Goal: Task Accomplishment & Management: Use online tool/utility

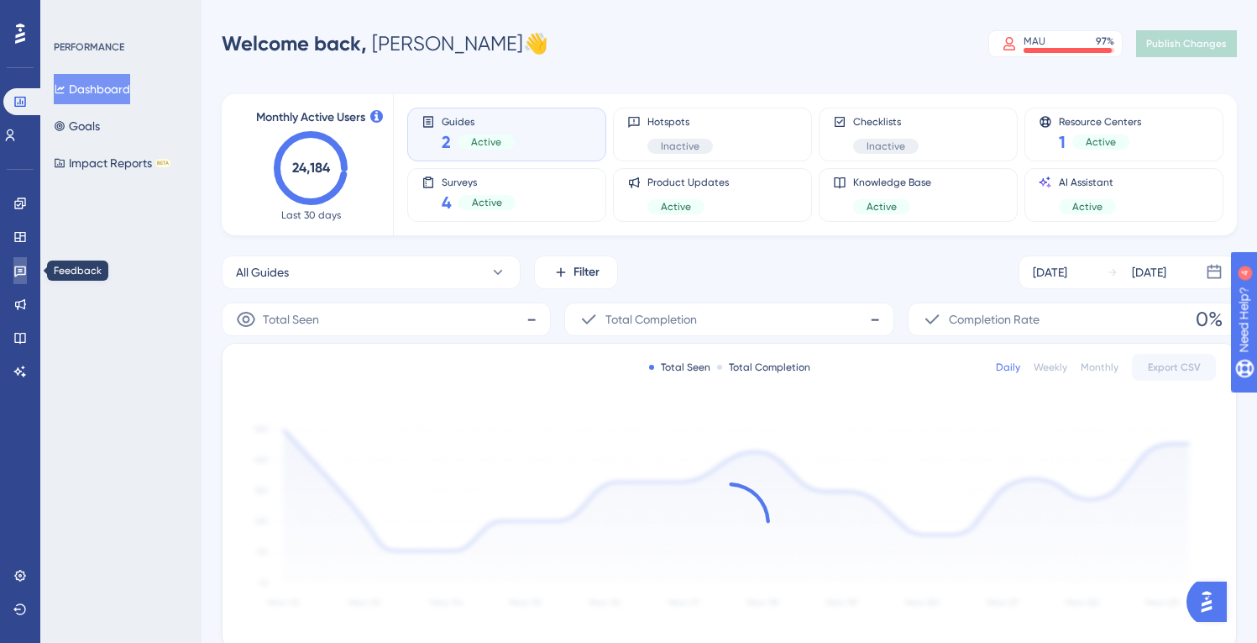
click at [22, 265] on icon at bounding box center [19, 270] width 13 height 13
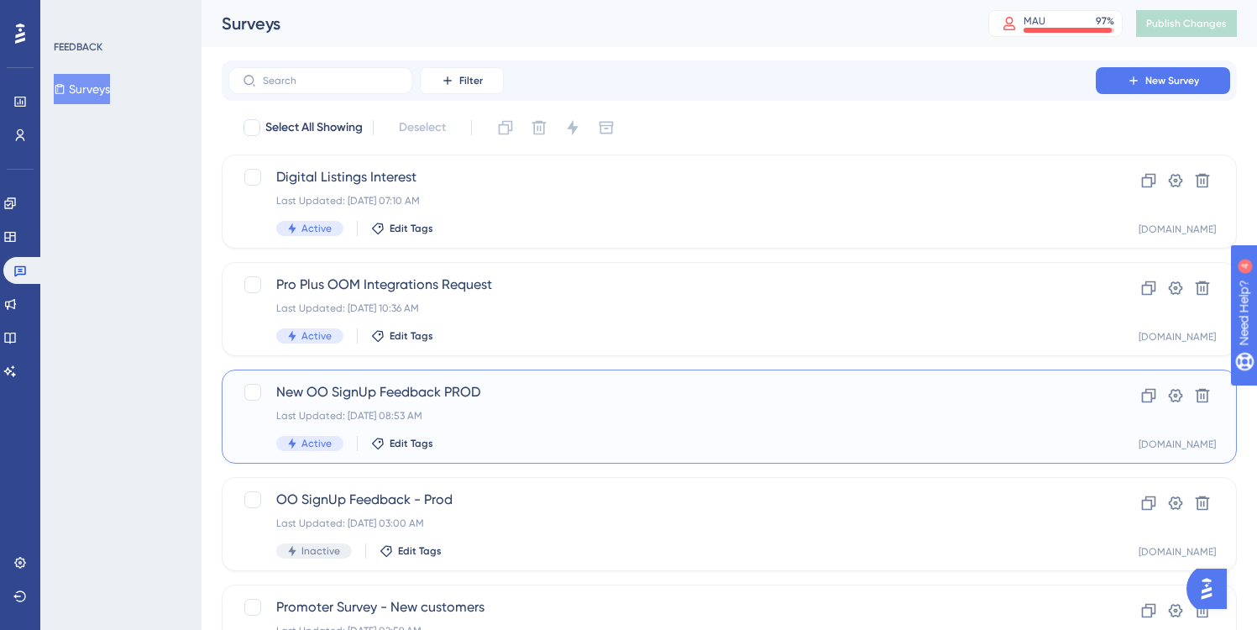
click at [512, 394] on span "New OO SignUp Feedback PROD" at bounding box center [662, 392] width 772 height 20
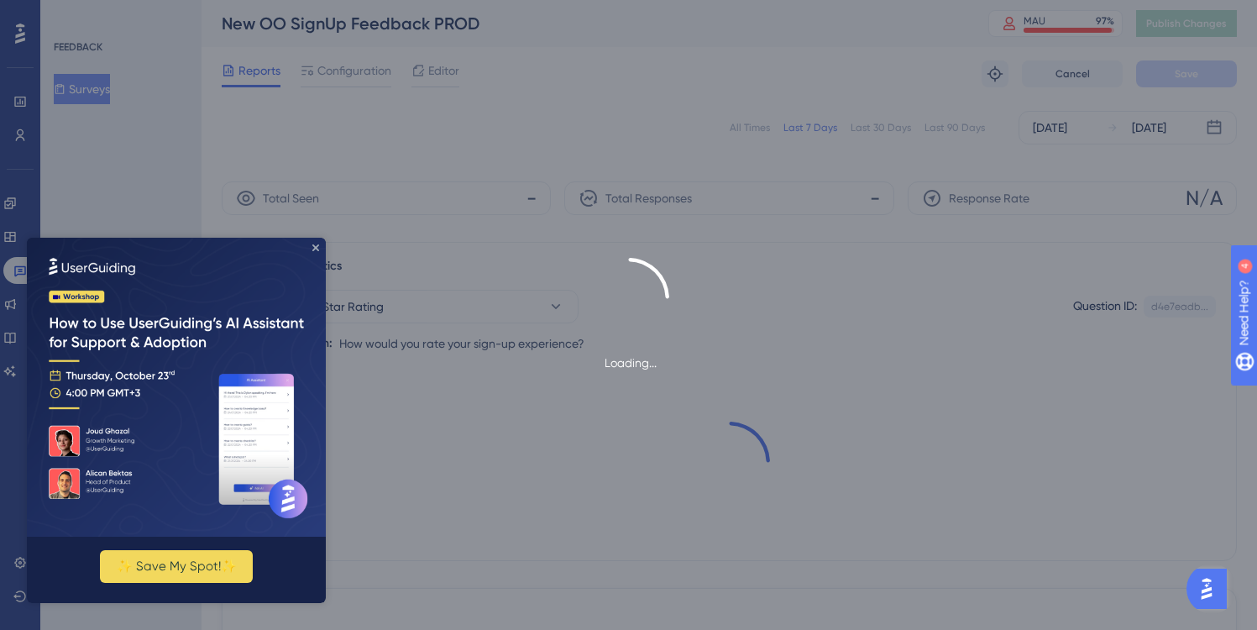
click at [317, 245] on icon "Close Preview" at bounding box center [315, 247] width 7 height 7
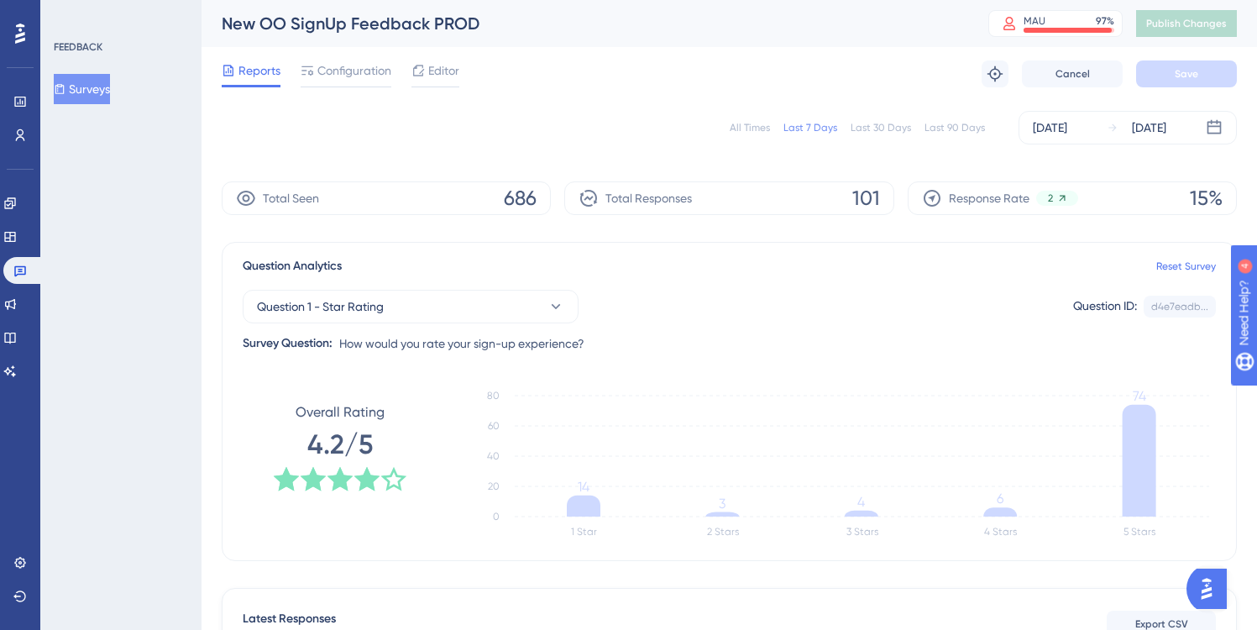
click at [957, 126] on div "Last 90 Days" at bounding box center [955, 127] width 60 height 13
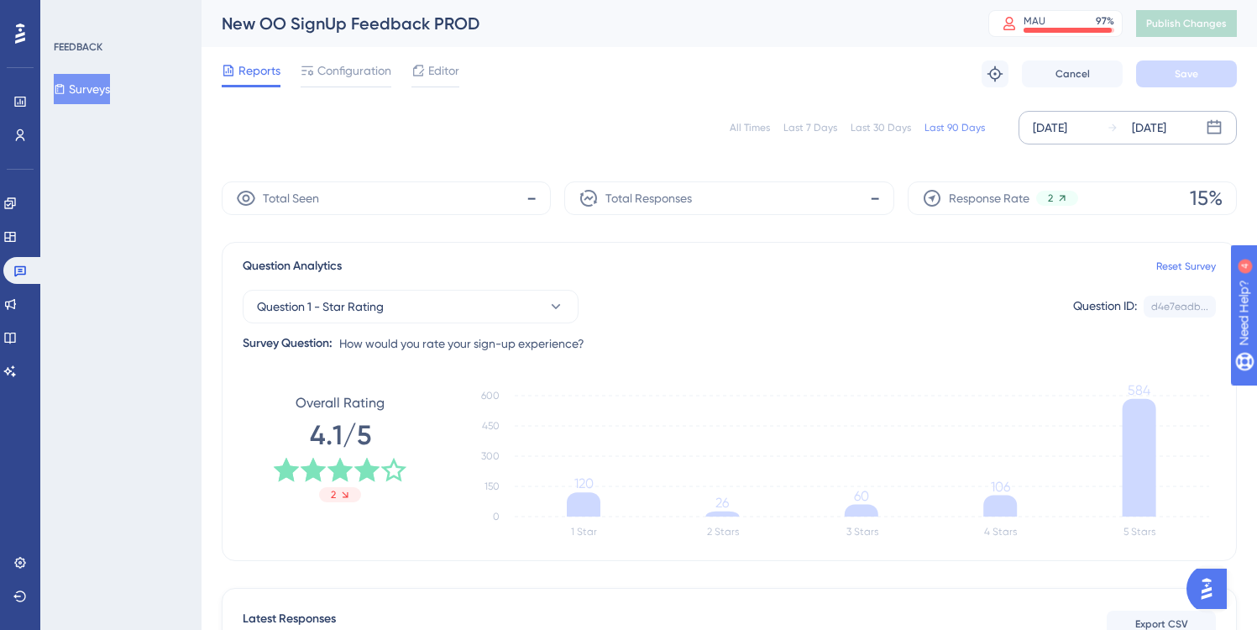
click at [1065, 126] on div "[DATE]" at bounding box center [1050, 128] width 34 height 20
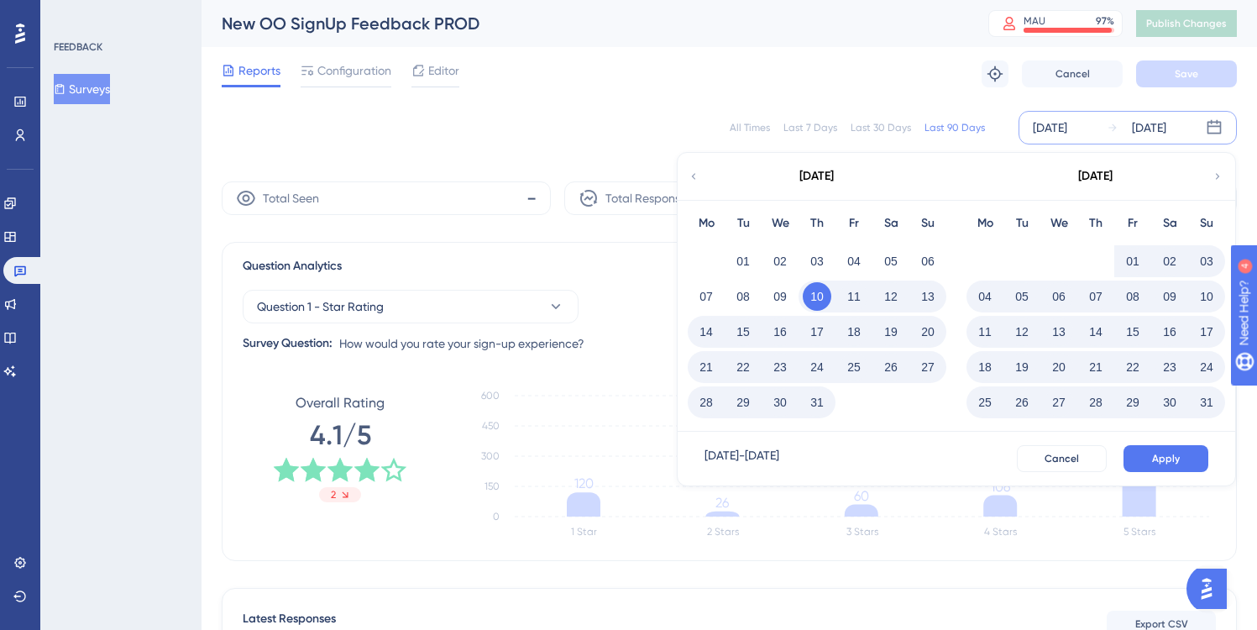
click at [691, 176] on icon at bounding box center [694, 176] width 12 height 15
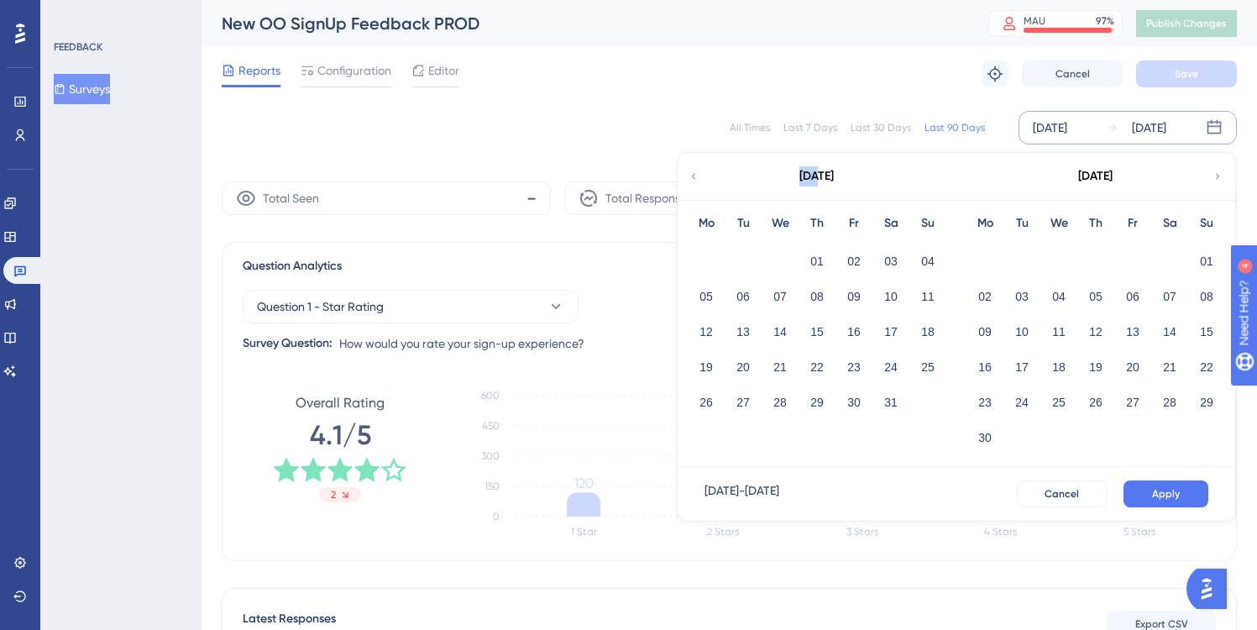
click at [691, 176] on icon at bounding box center [694, 176] width 12 height 15
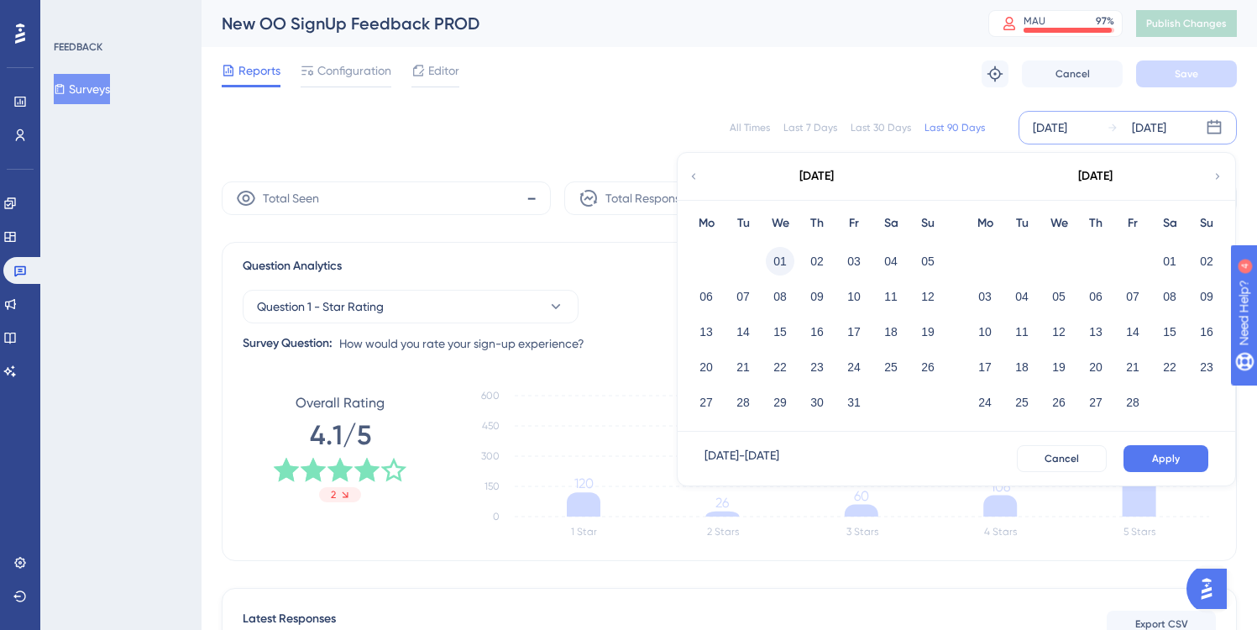
click at [778, 260] on button "01" at bounding box center [780, 261] width 29 height 29
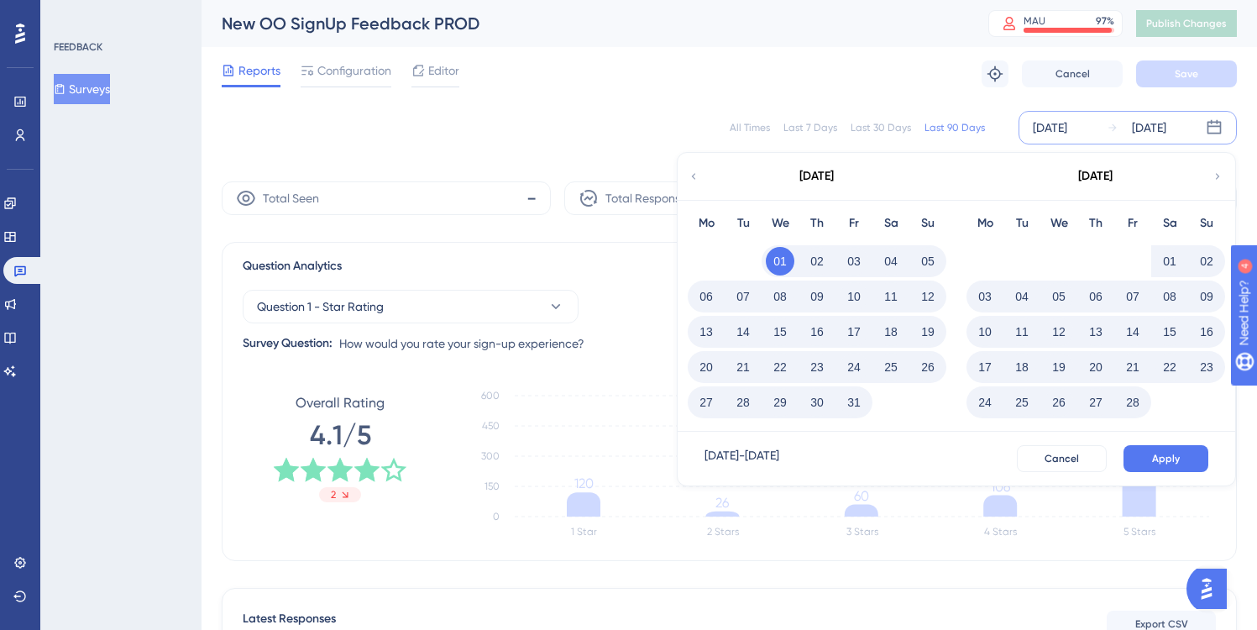
click at [735, 87] on div "Reports Configuration Editor Troubleshoot Cancel Save" at bounding box center [729, 74] width 1015 height 54
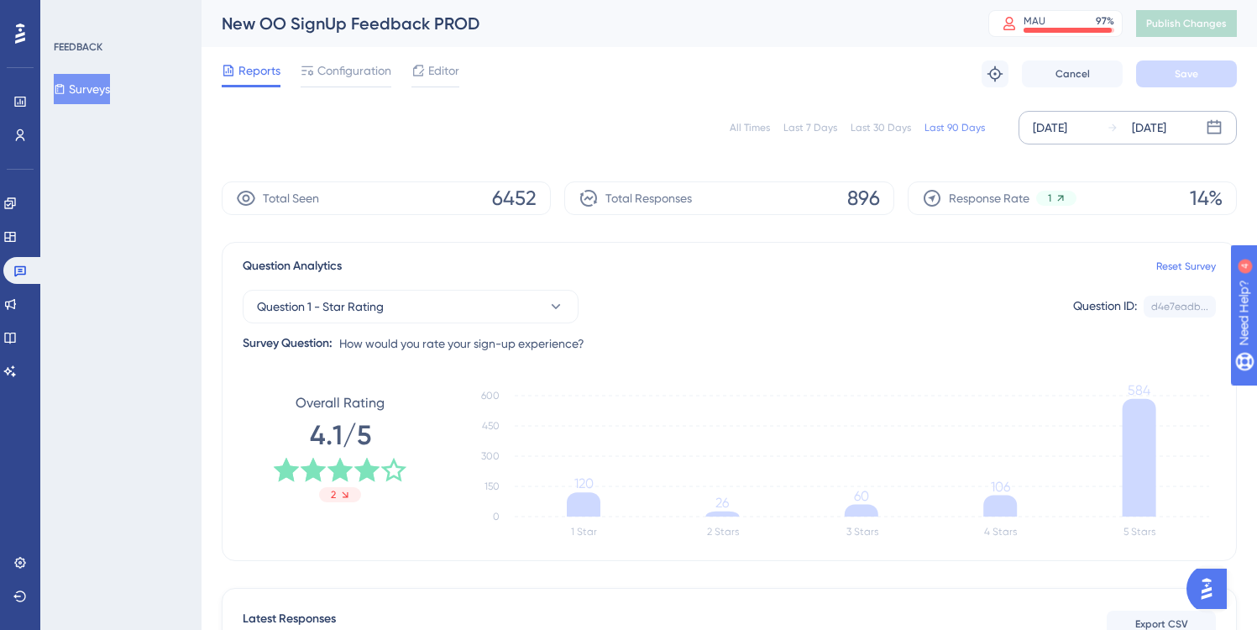
click at [1049, 129] on div "[DATE]" at bounding box center [1050, 128] width 34 height 20
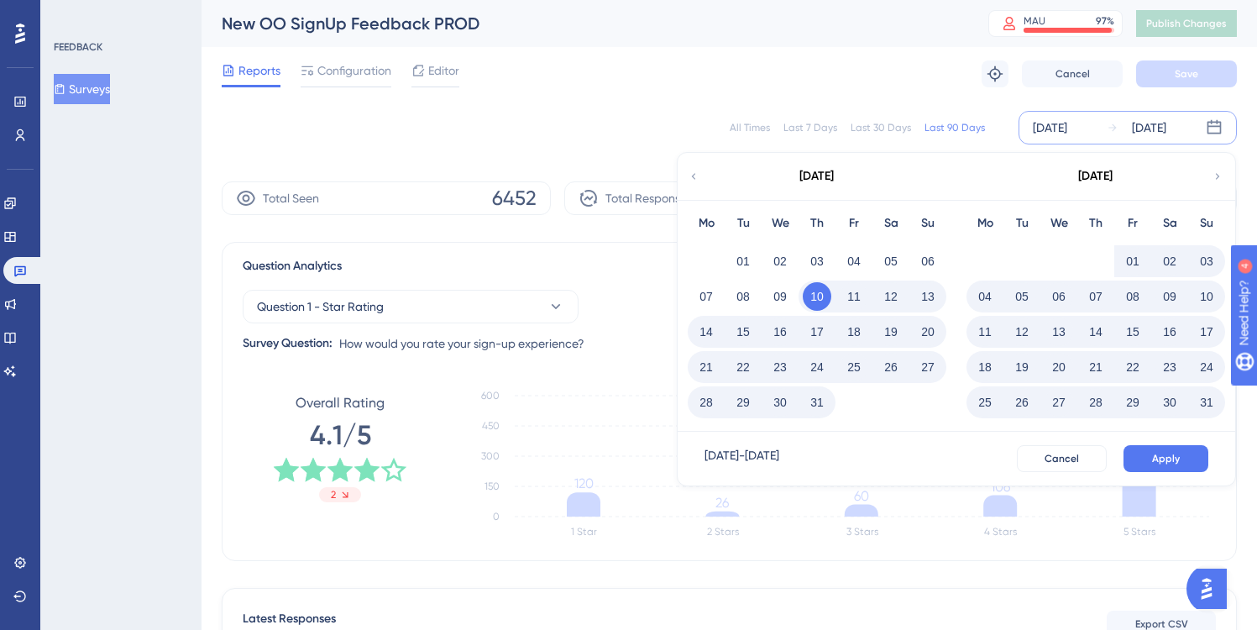
click at [695, 176] on icon at bounding box center [694, 176] width 12 height 15
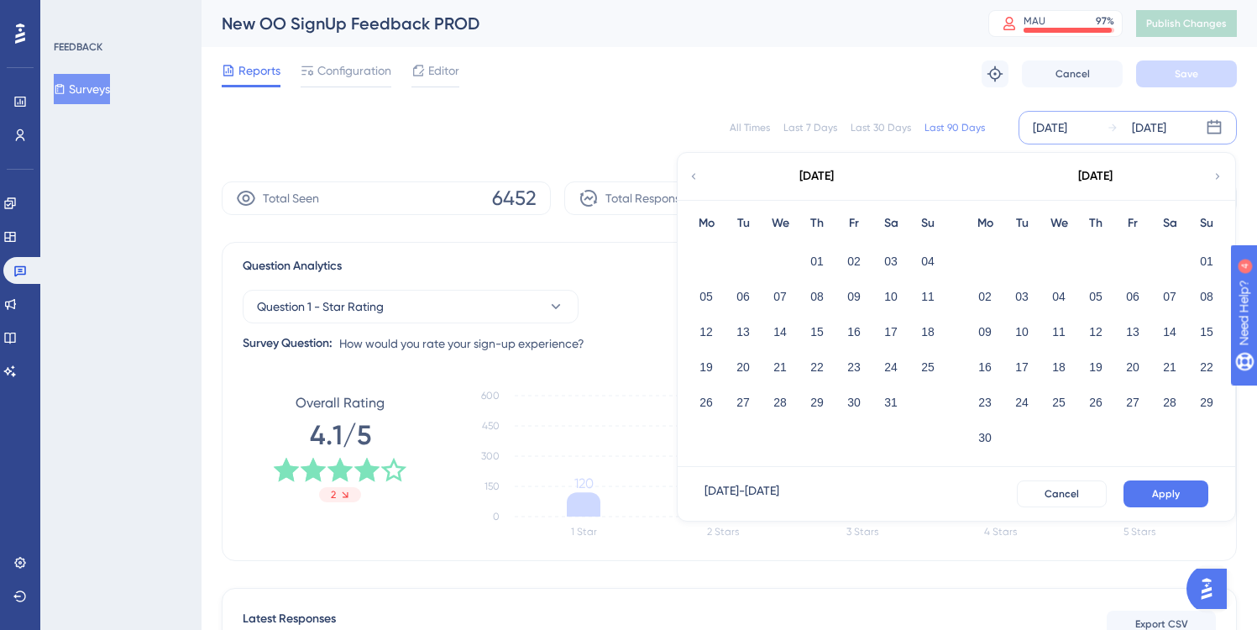
click at [695, 176] on icon at bounding box center [694, 176] width 12 height 15
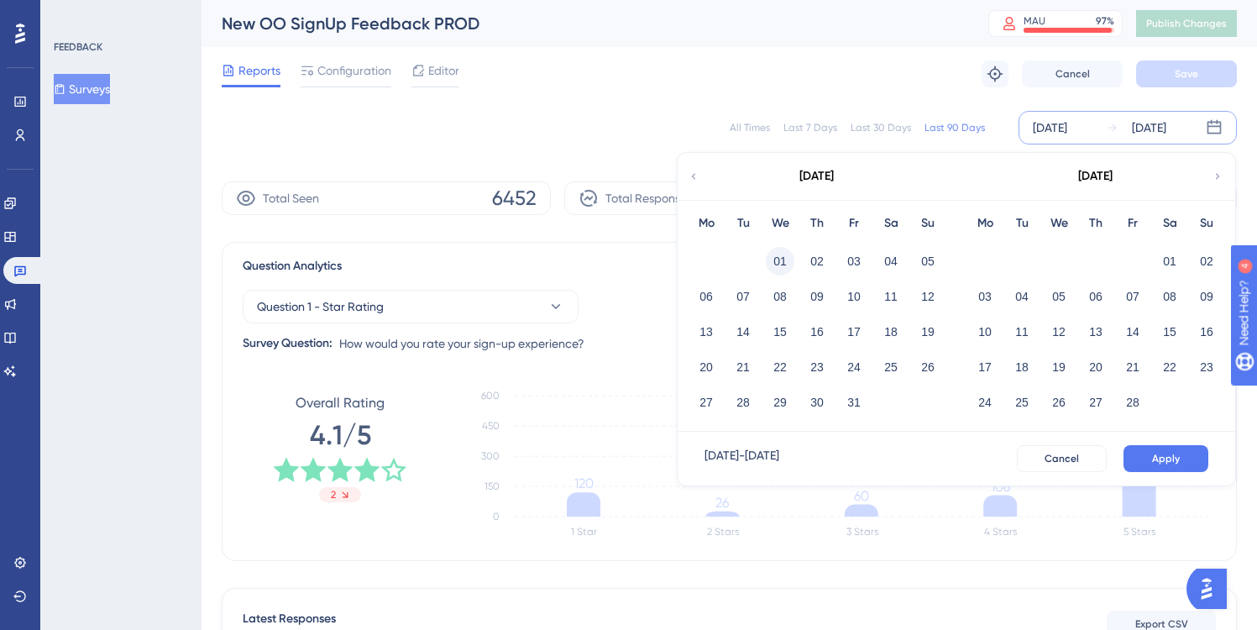
click at [777, 257] on button "01" at bounding box center [780, 261] width 29 height 29
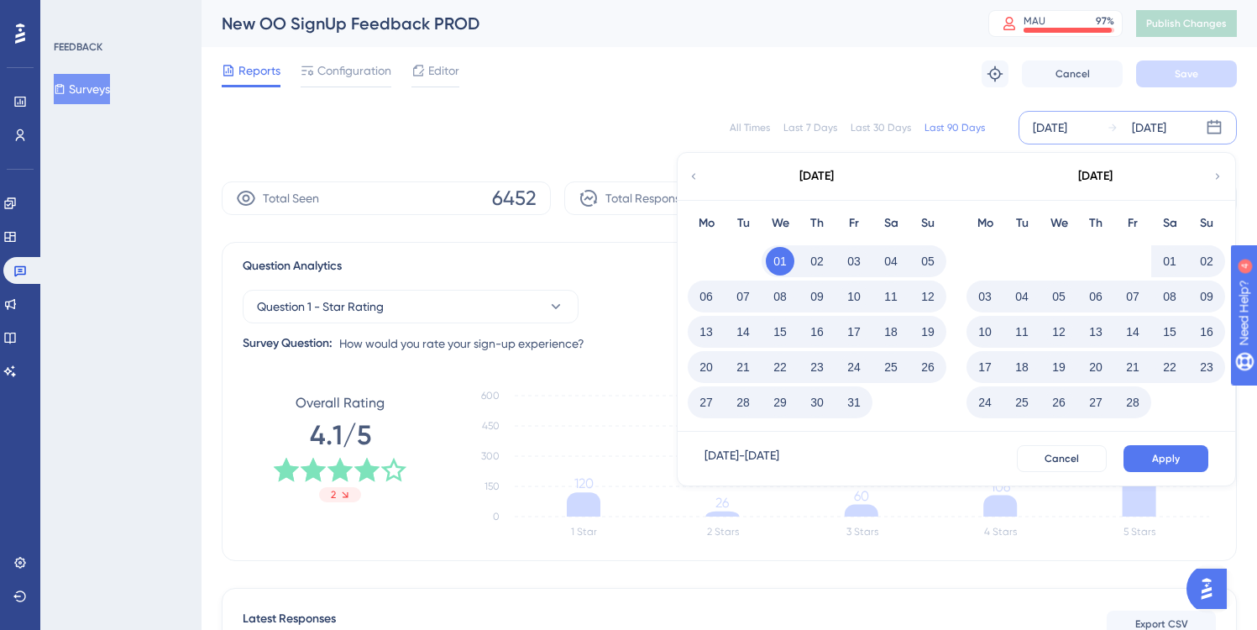
click at [941, 90] on div "Reports Configuration Editor Troubleshoot Cancel Save" at bounding box center [729, 74] width 1015 height 54
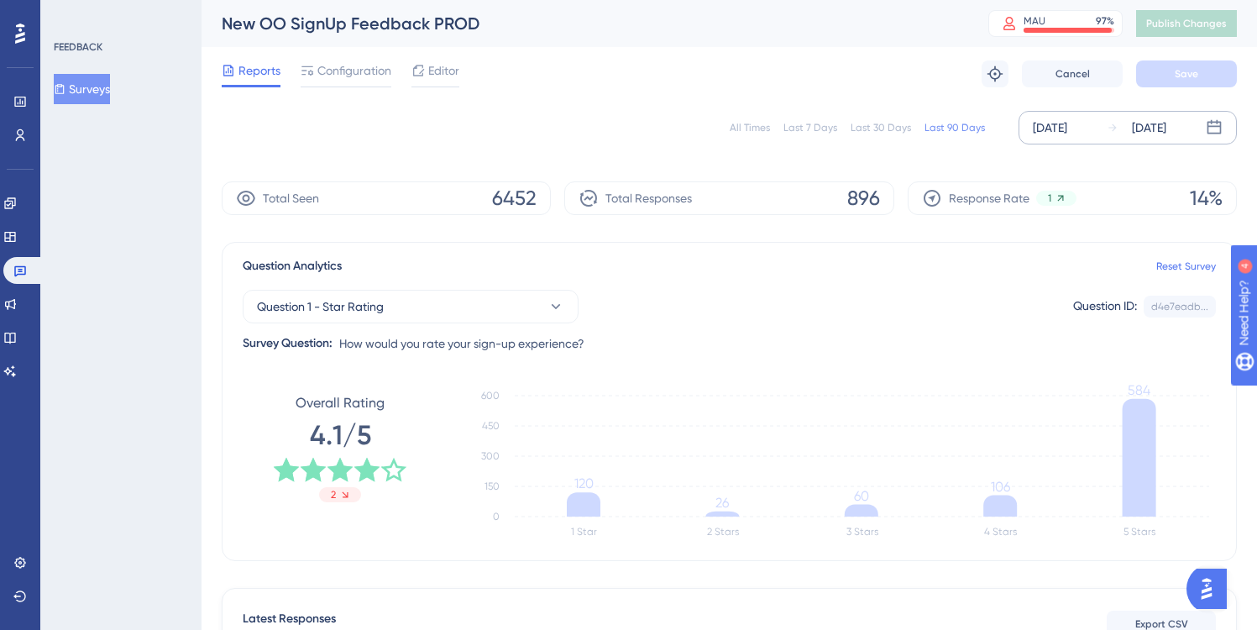
click at [1067, 122] on div "[DATE]" at bounding box center [1050, 128] width 34 height 20
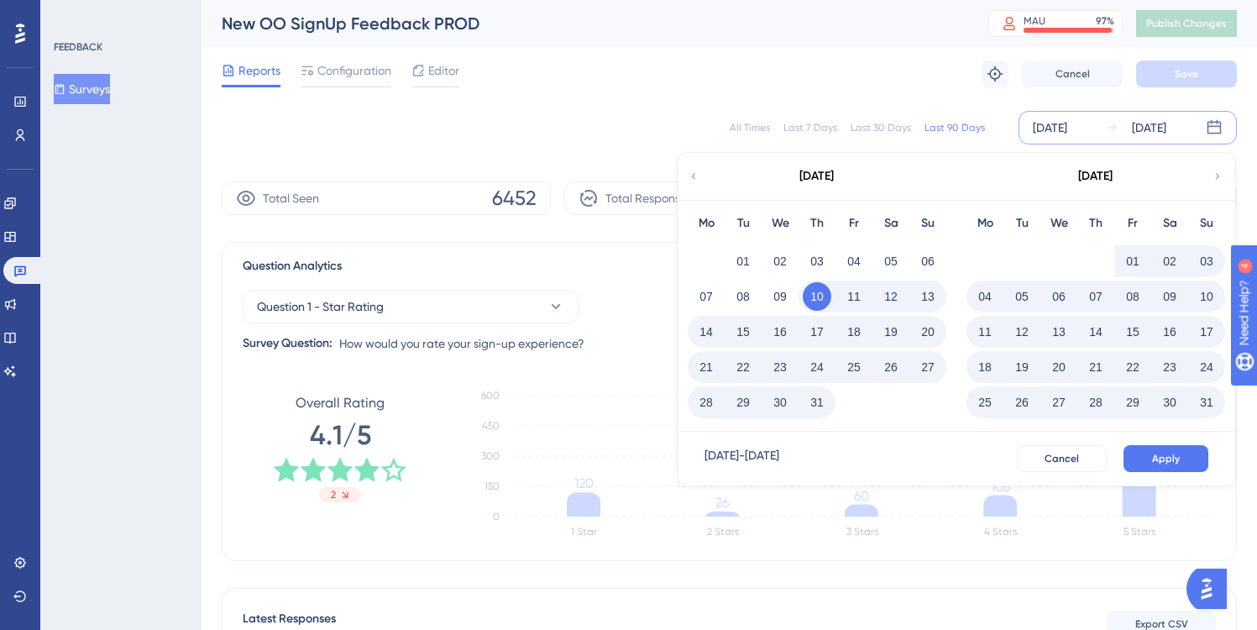
click at [695, 175] on icon at bounding box center [694, 176] width 12 height 15
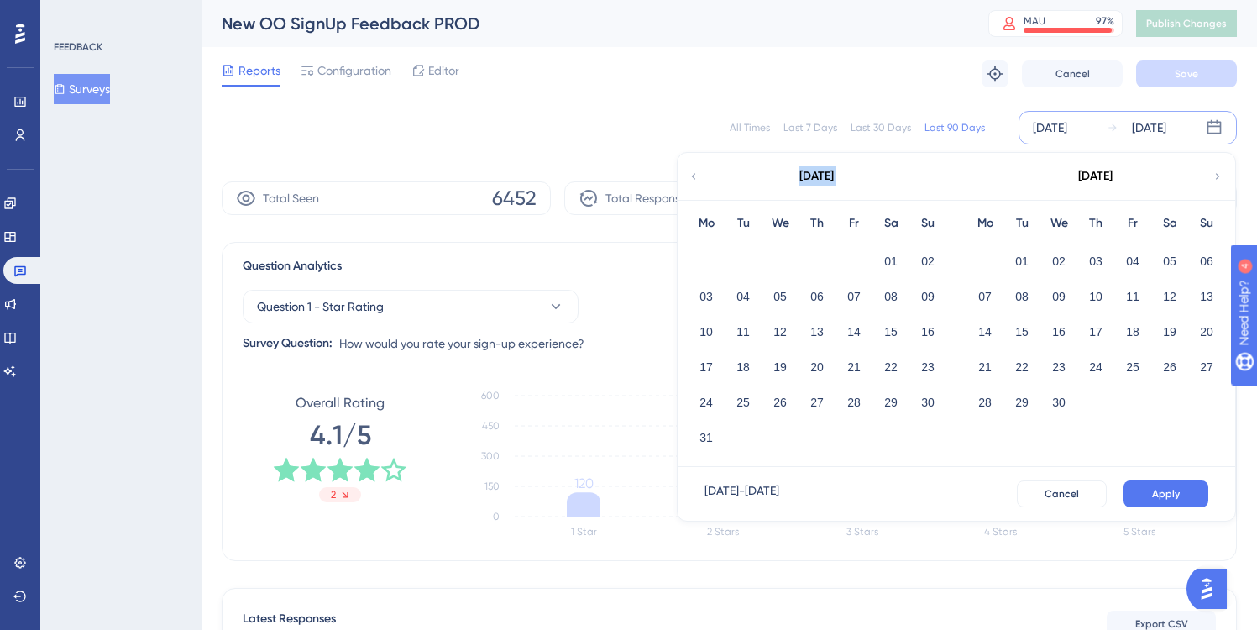
click at [695, 175] on icon at bounding box center [694, 176] width 12 height 15
click at [1216, 176] on icon at bounding box center [1218, 176] width 12 height 15
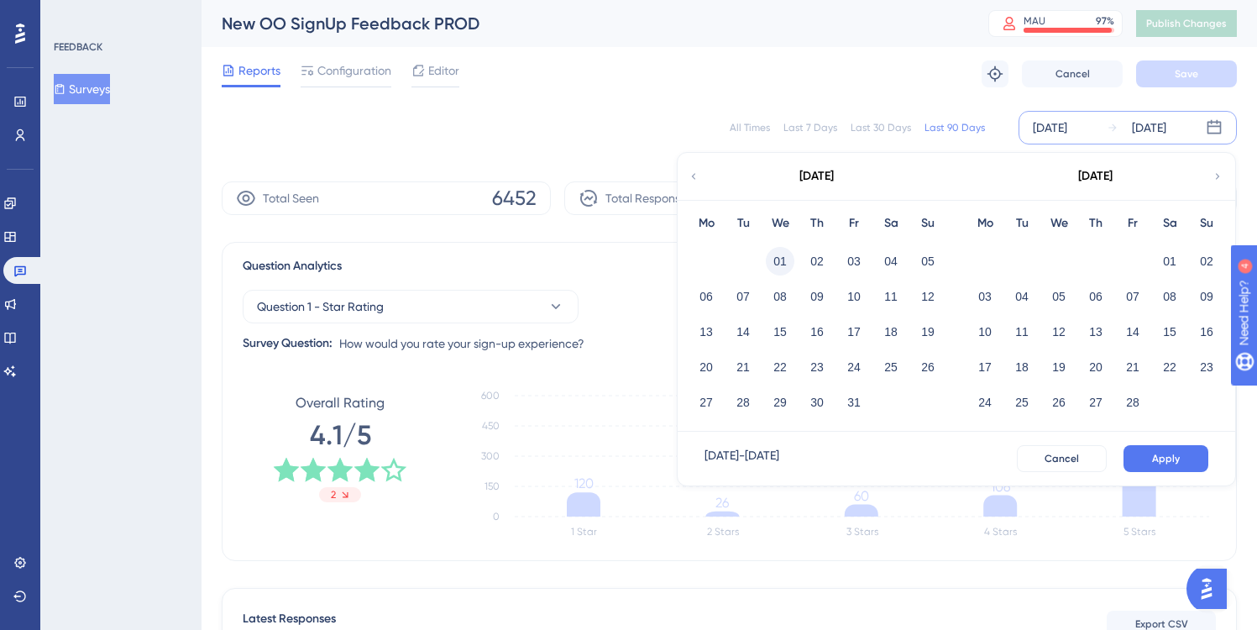
click at [784, 260] on button "01" at bounding box center [780, 261] width 29 height 29
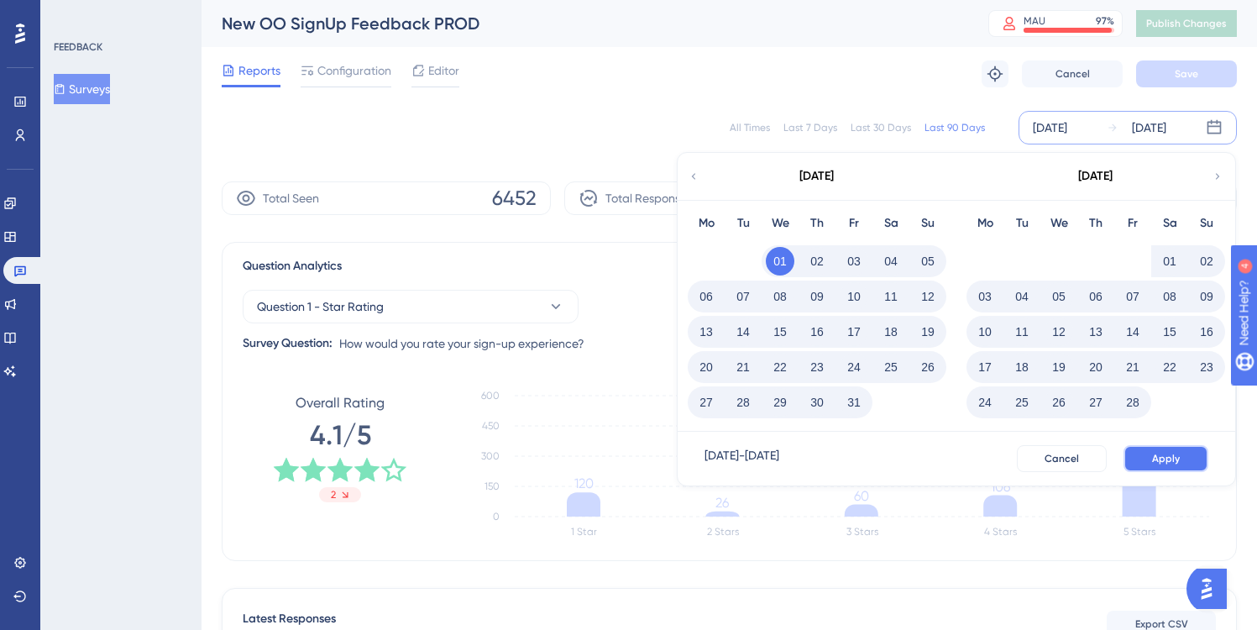
click at [1178, 459] on span "Apply" at bounding box center [1166, 458] width 28 height 13
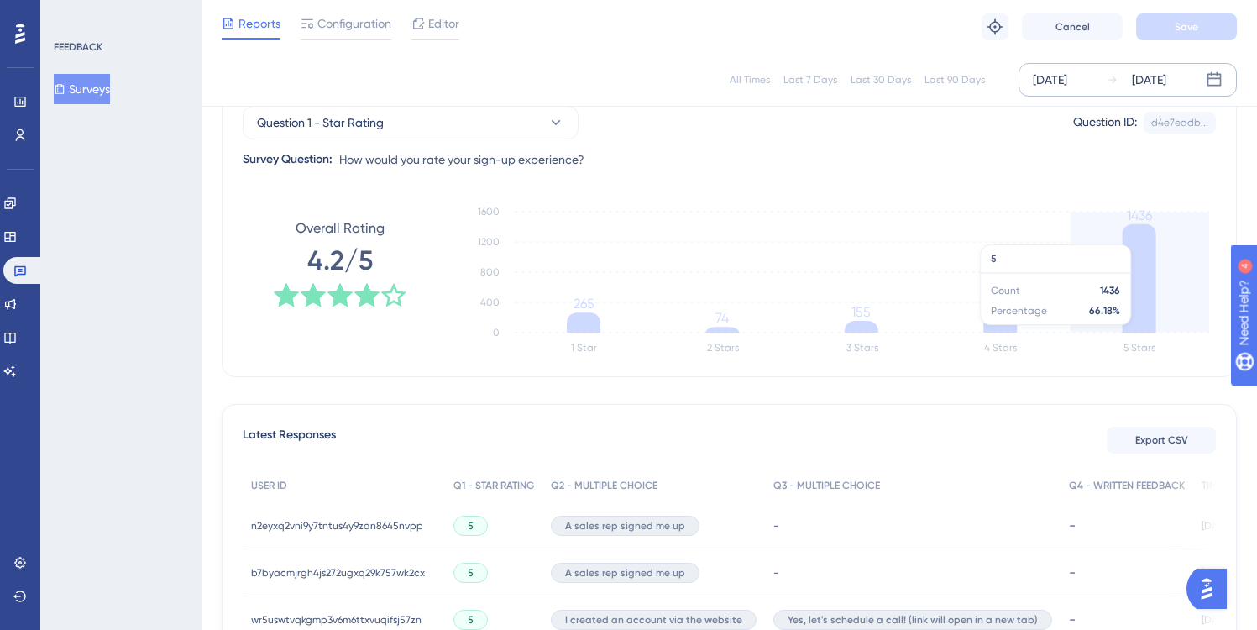
scroll to position [194, 0]
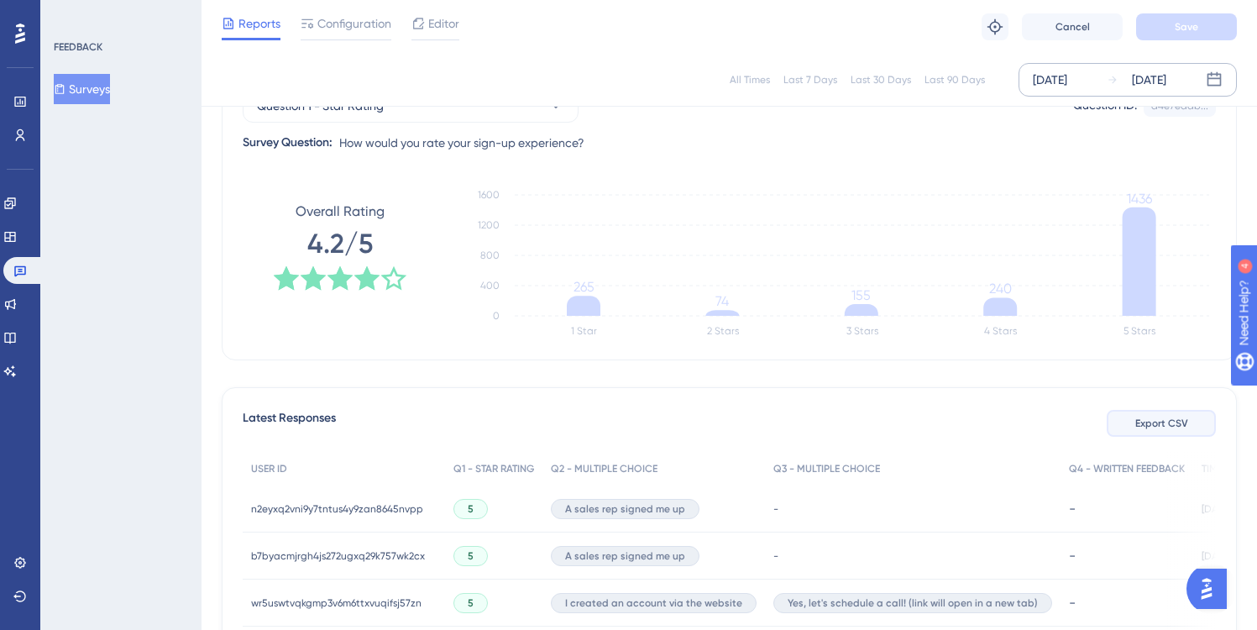
click at [1171, 422] on span "Export CSV" at bounding box center [1162, 423] width 53 height 13
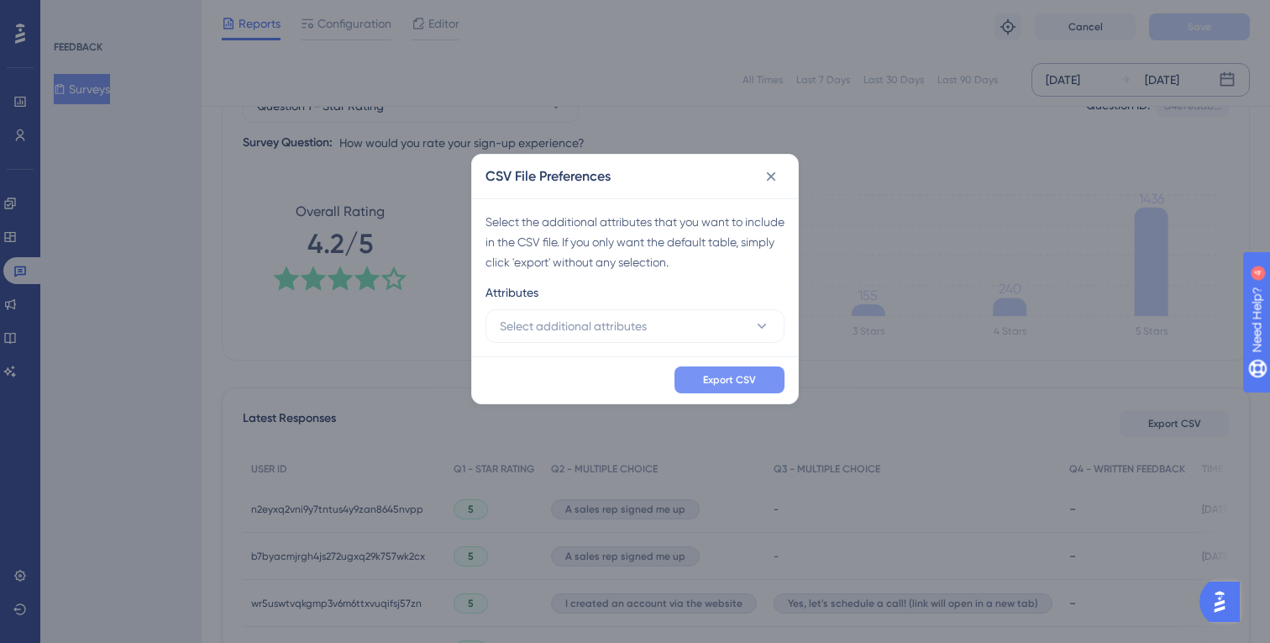
click at [732, 380] on span "Export CSV" at bounding box center [729, 379] width 53 height 13
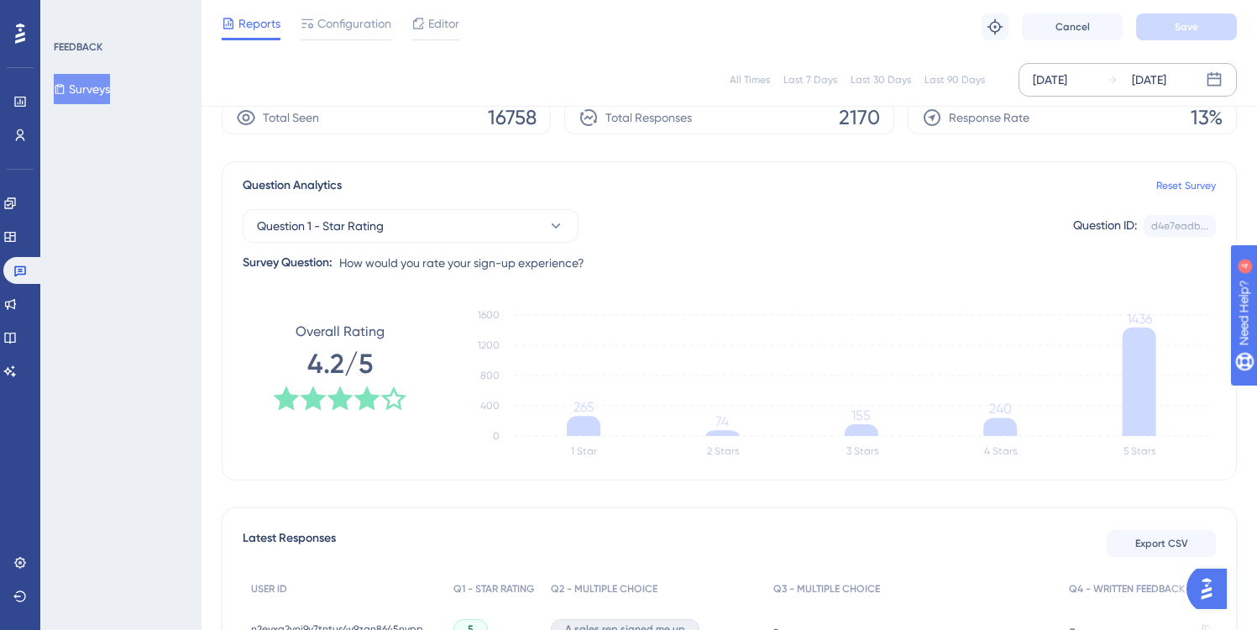
scroll to position [69, 0]
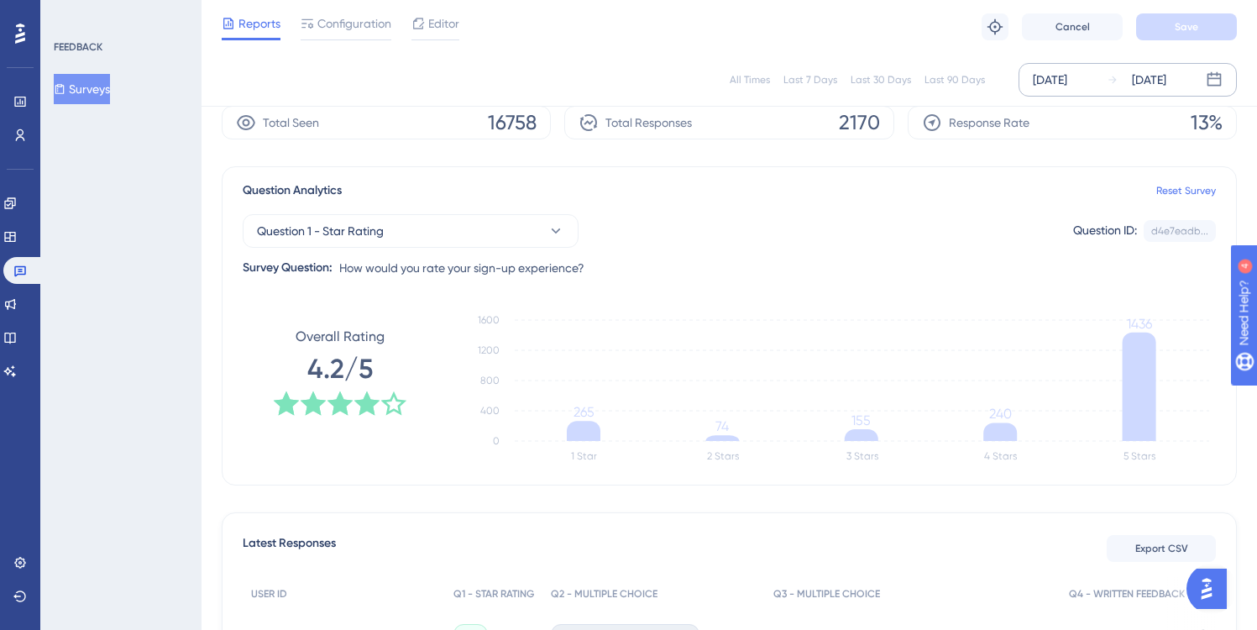
click at [956, 79] on div "Last 90 Days" at bounding box center [955, 79] width 60 height 13
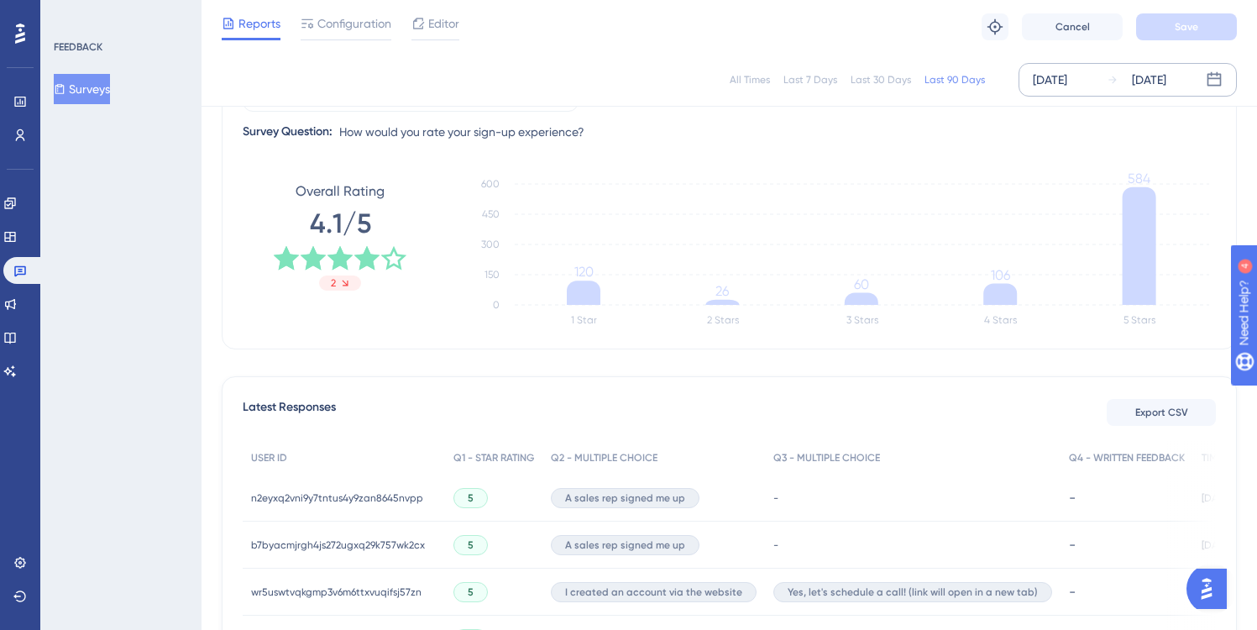
scroll to position [208, 0]
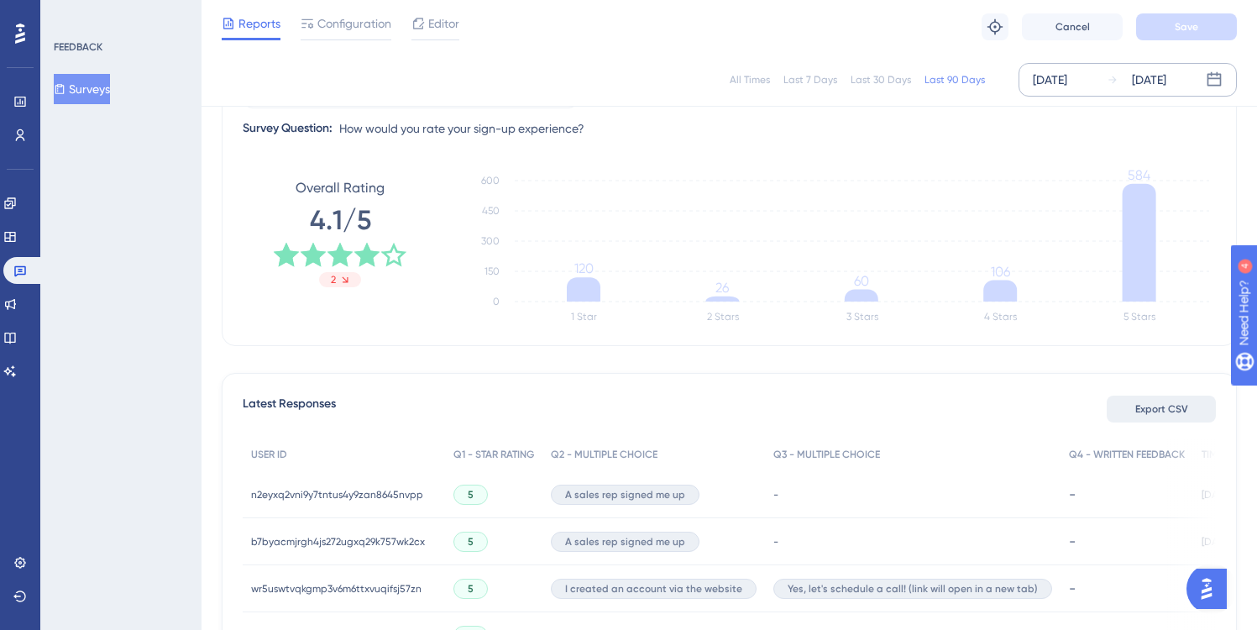
click at [1182, 410] on span "Export CSV" at bounding box center [1162, 408] width 53 height 13
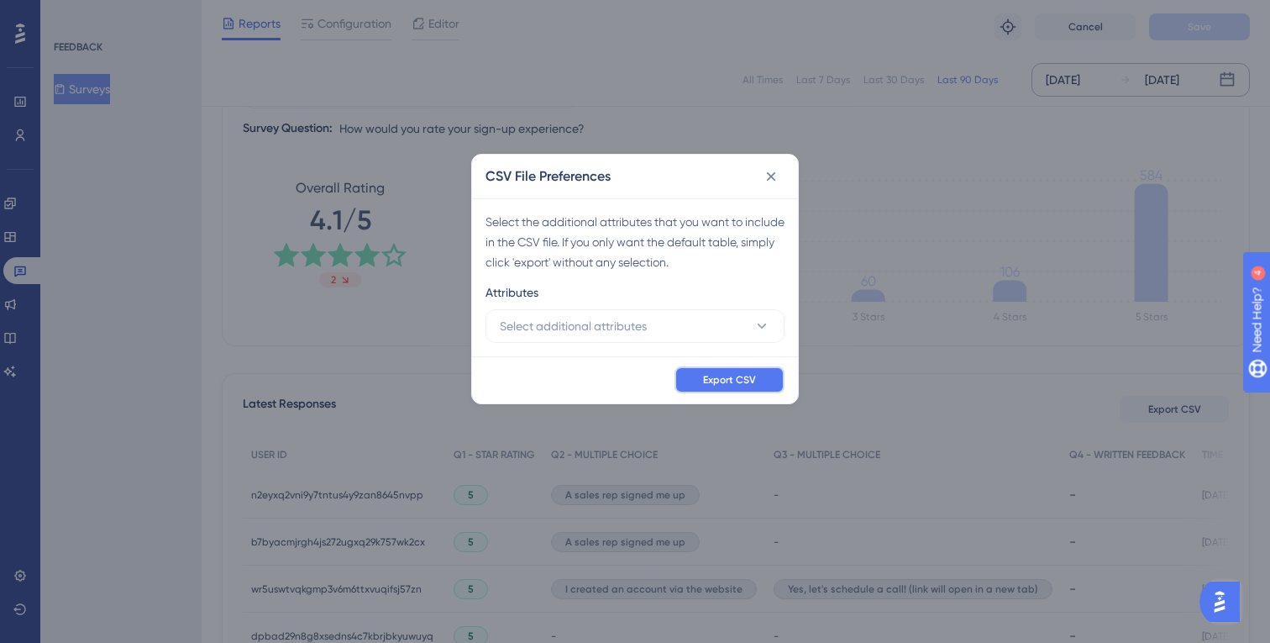
click at [732, 377] on span "Export CSV" at bounding box center [729, 379] width 53 height 13
